Goal: Task Accomplishment & Management: Manage account settings

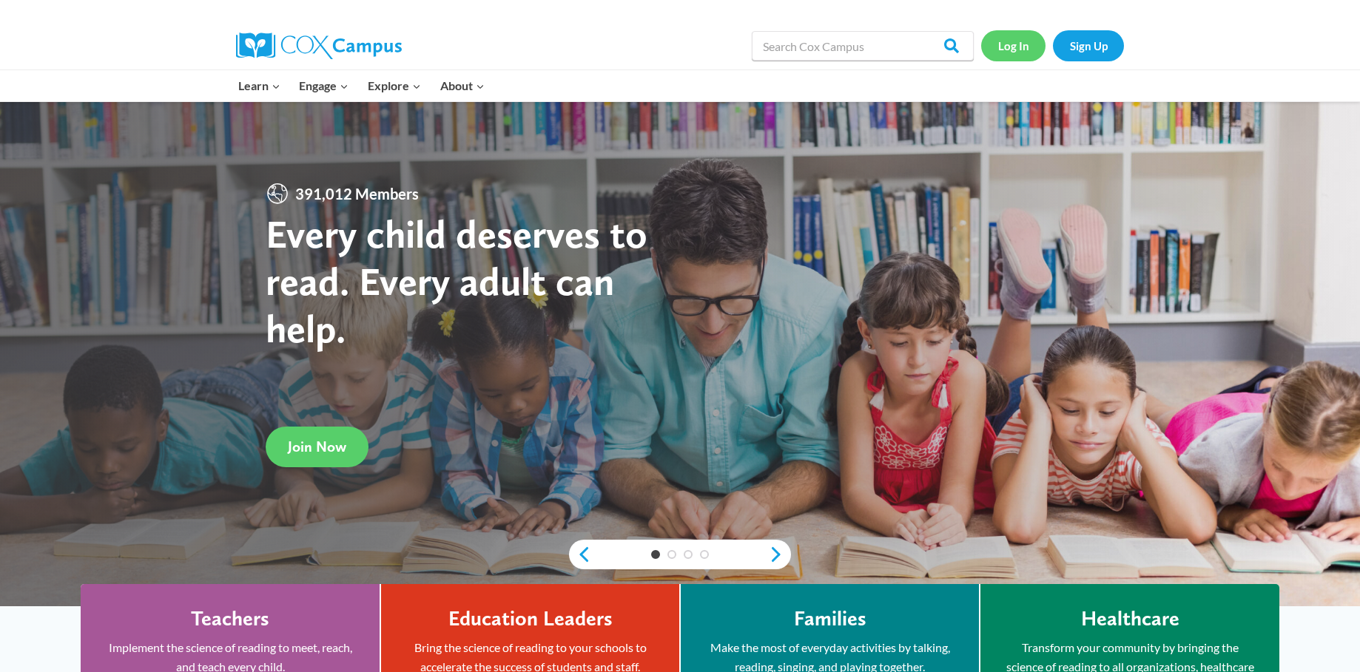
click at [1027, 42] on link "Log In" at bounding box center [1013, 45] width 64 height 30
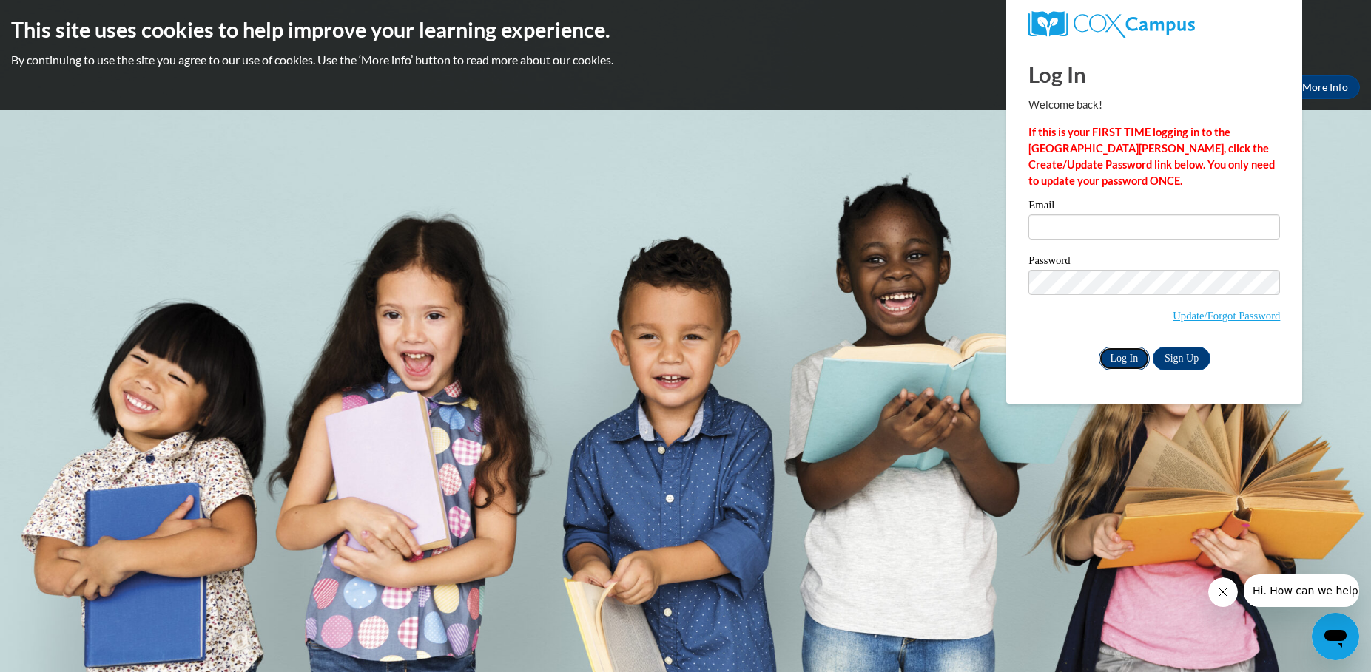
click at [1129, 359] on input "Log In" at bounding box center [1124, 359] width 52 height 24
type input "Arlisha.long@nmhs.net"
click at [1117, 360] on input "Log In" at bounding box center [1124, 359] width 52 height 24
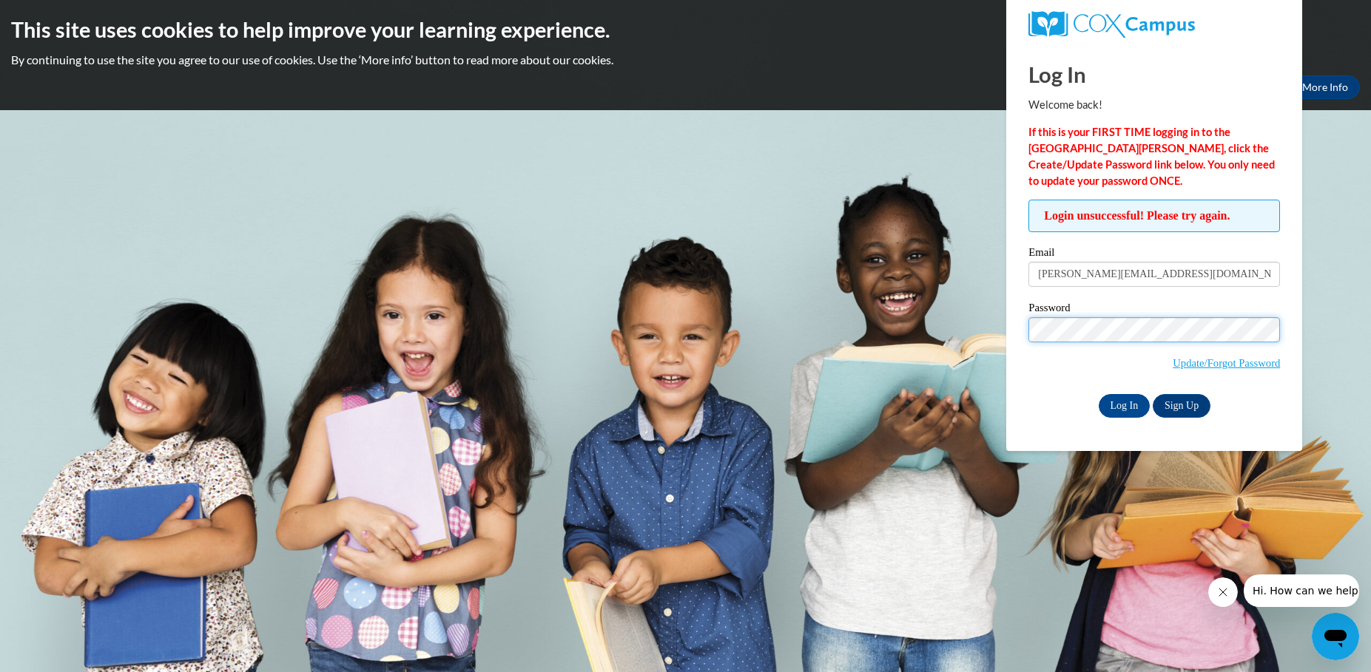
click at [1098, 394] on input "Log In" at bounding box center [1124, 406] width 52 height 24
click at [1219, 363] on link "Update/Forgot Password" at bounding box center [1225, 363] width 107 height 12
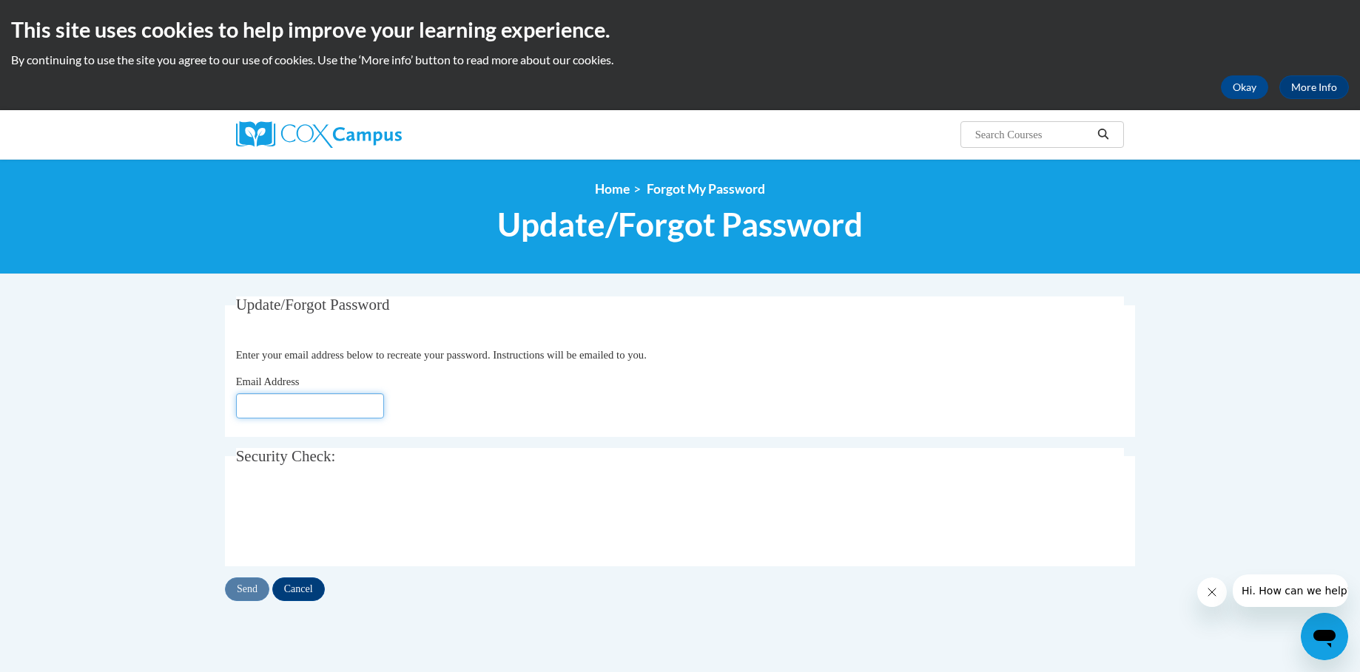
click at [267, 403] on input "Email Address" at bounding box center [310, 406] width 148 height 25
type input "[EMAIL_ADDRESS][DOMAIN_NAME]"
click at [248, 589] on input "Send" at bounding box center [247, 590] width 44 height 24
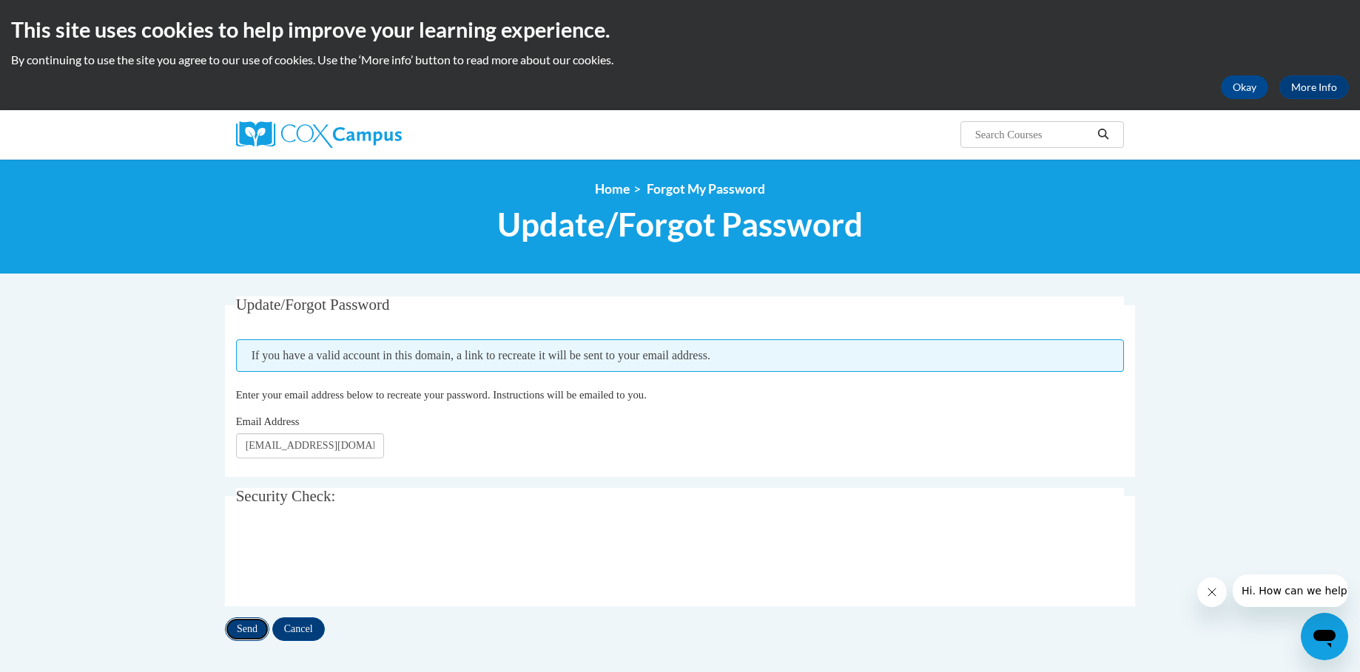
click at [250, 632] on input "Send" at bounding box center [247, 630] width 44 height 24
drag, startPoint x: 357, startPoint y: 445, endPoint x: 305, endPoint y: 453, distance: 53.1
click at [288, 448] on input "arlisha753@gmail.com" at bounding box center [310, 445] width 148 height 25
click at [359, 449] on input "arlisha753@gmail.com" at bounding box center [310, 445] width 148 height 25
drag, startPoint x: 354, startPoint y: 448, endPoint x: 212, endPoint y: 447, distance: 142.8
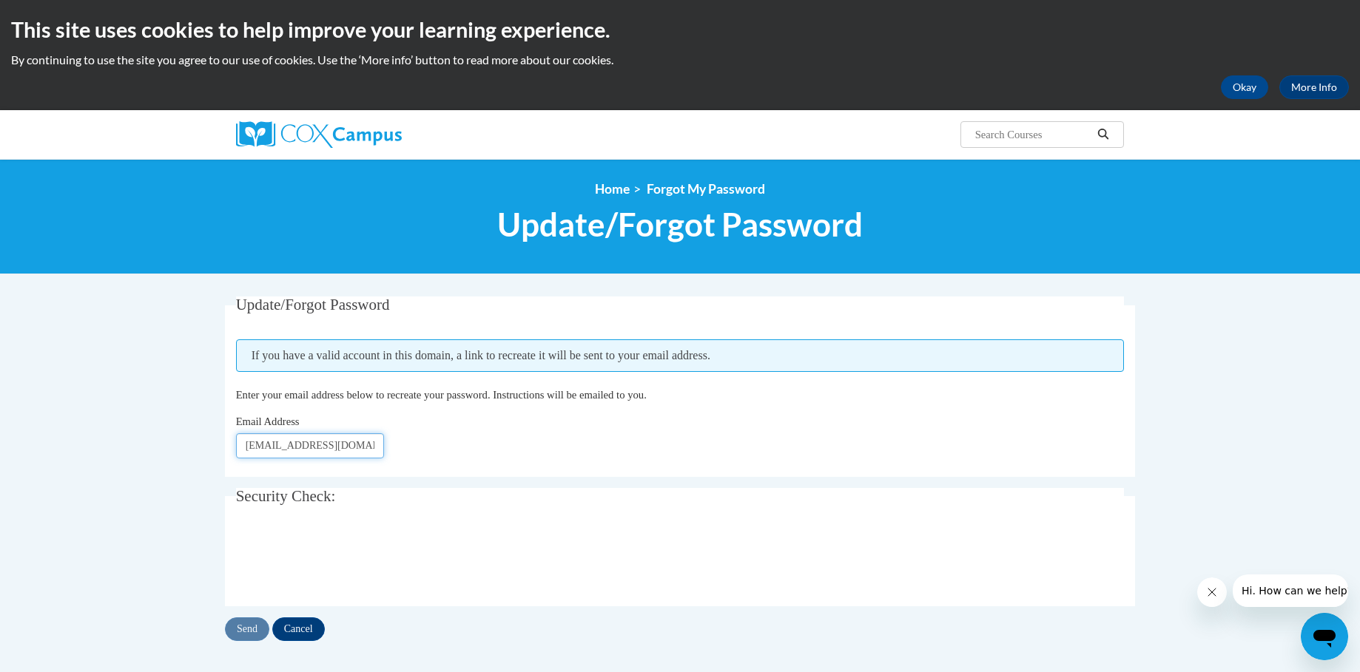
click at [212, 447] on body "This site uses cookies to help improve your learning experience. By continuing …" at bounding box center [680, 501] width 1360 height 1003
type input "r"
type input "2"
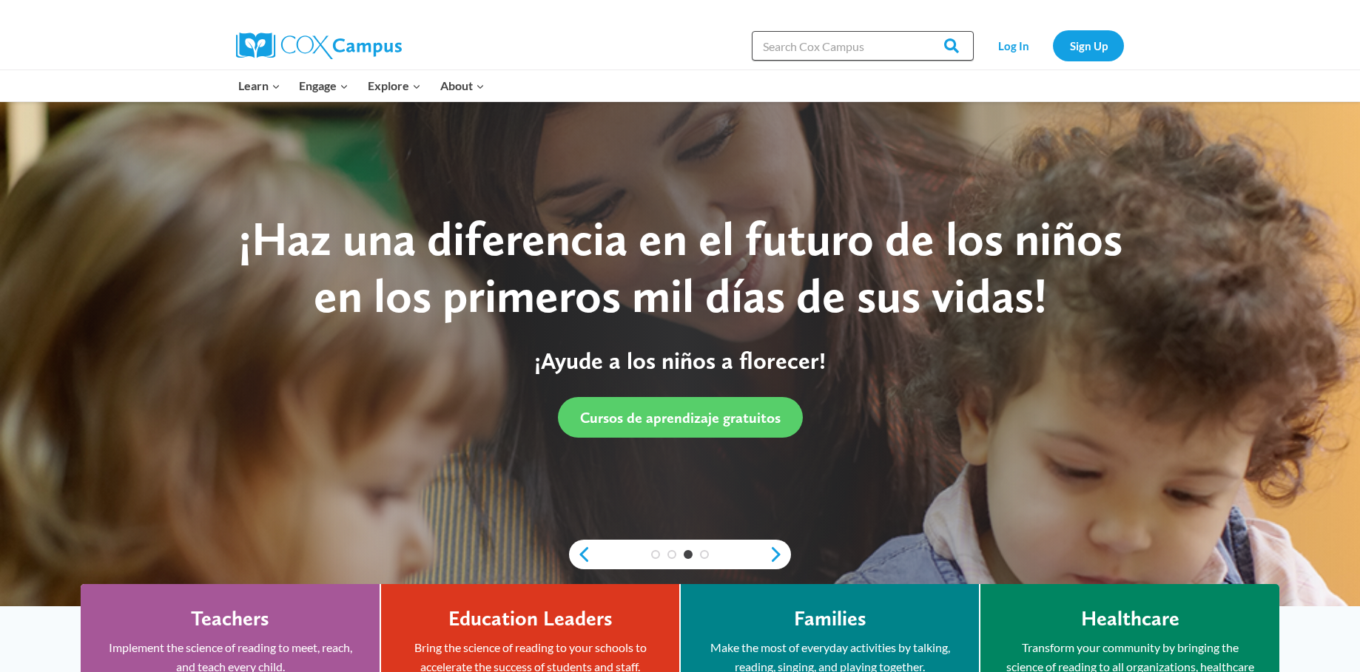
click at [783, 46] on input "Search in https://coxcampus.org/" at bounding box center [863, 46] width 222 height 30
click at [310, 629] on div "Teachers Implement the science of reading to meet, reach, and teach every child…" at bounding box center [230, 677] width 254 height 141
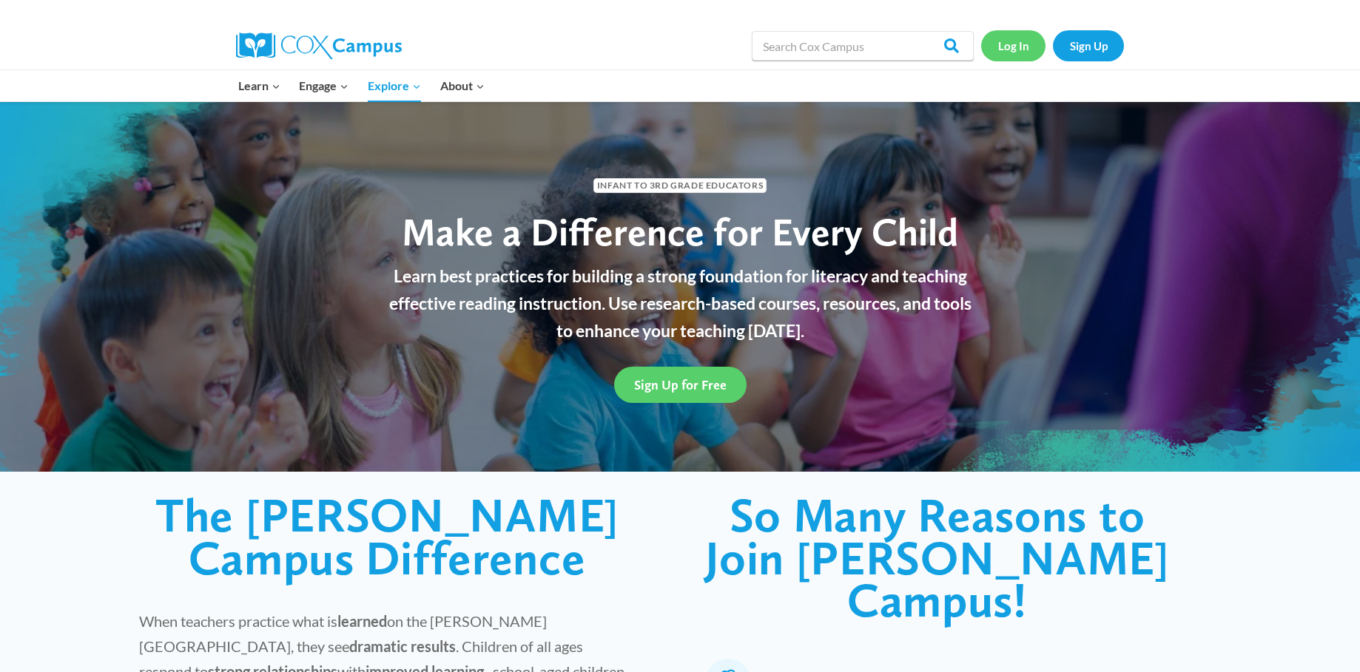
click at [1016, 47] on link "Log In" at bounding box center [1013, 45] width 64 height 30
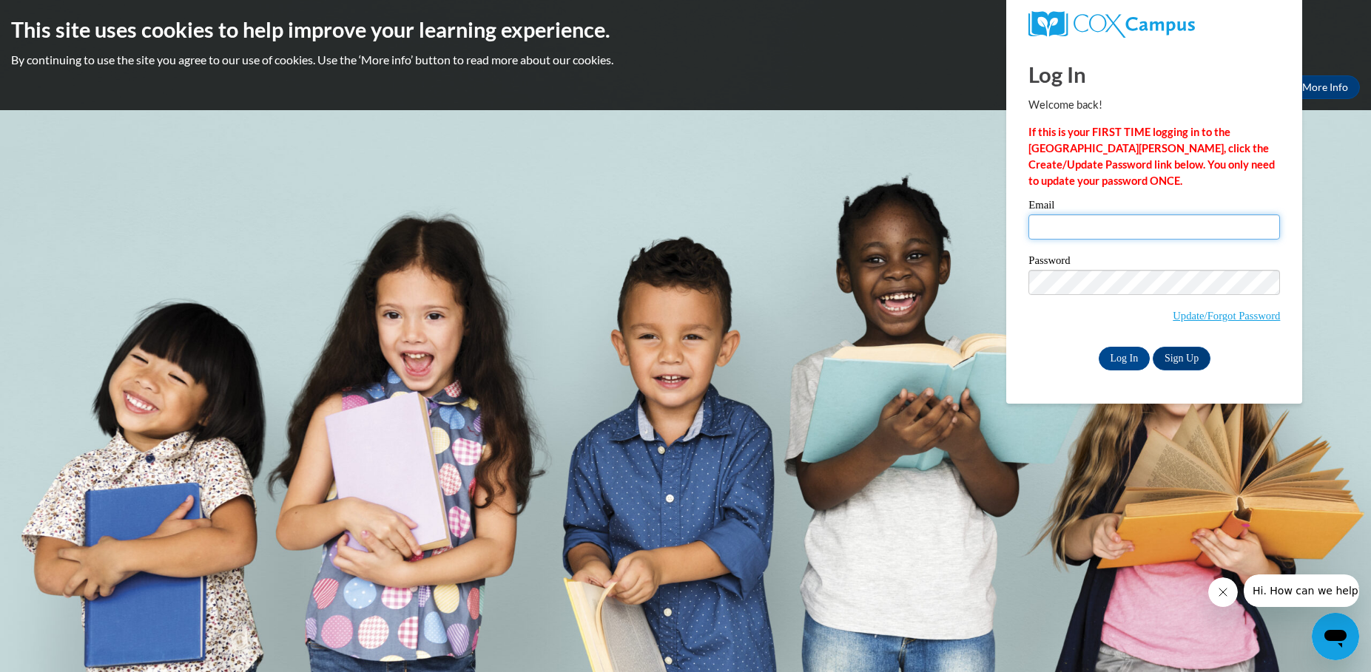
click at [1078, 226] on input "Email" at bounding box center [1153, 227] width 251 height 25
type input "[PERSON_NAME][EMAIL_ADDRESS][DOMAIN_NAME]"
click at [1132, 368] on input "Log In" at bounding box center [1124, 359] width 52 height 24
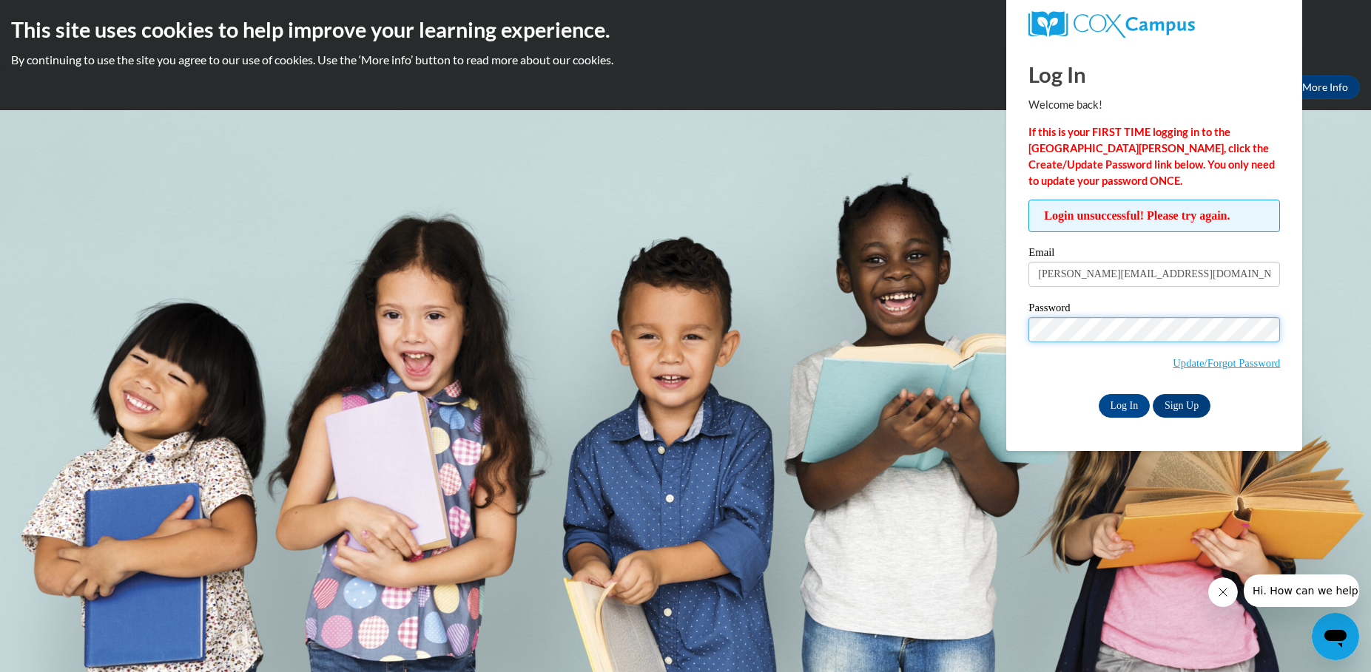
click at [1098, 394] on input "Log In" at bounding box center [1124, 406] width 52 height 24
click at [1136, 403] on input "Log In" at bounding box center [1124, 406] width 52 height 24
click at [1218, 365] on link "Update/Forgot Password" at bounding box center [1225, 363] width 107 height 12
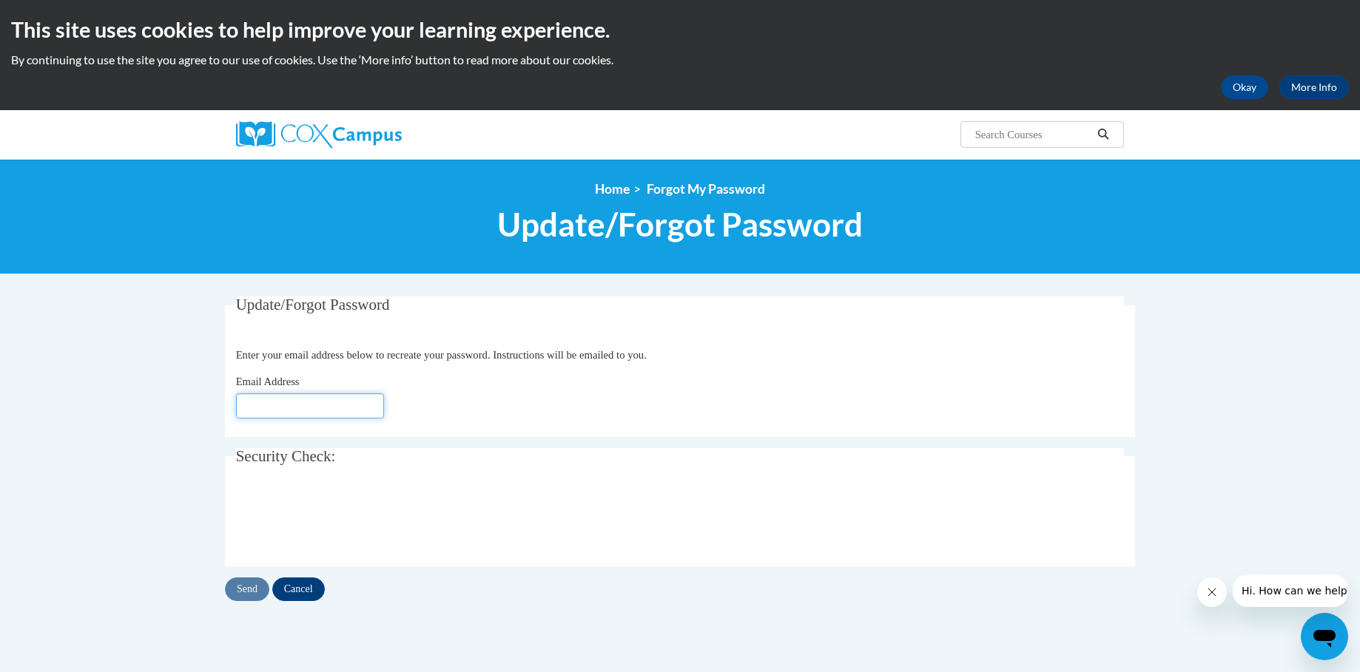
click at [340, 409] on input "Email Address" at bounding box center [310, 406] width 148 height 25
type input "[EMAIL_ADDRESS][DOMAIN_NAME]"
click at [252, 589] on input "Send" at bounding box center [247, 590] width 44 height 24
